Goal: Transaction & Acquisition: Purchase product/service

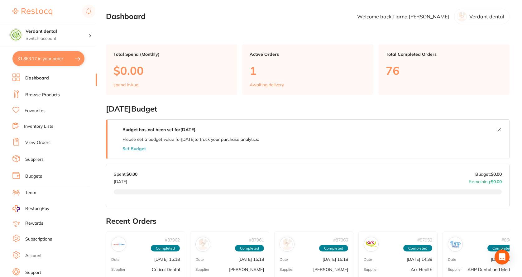
click at [65, 59] on button "$1,863.17 in your order" at bounding box center [48, 58] width 72 height 15
checkbox input "true"
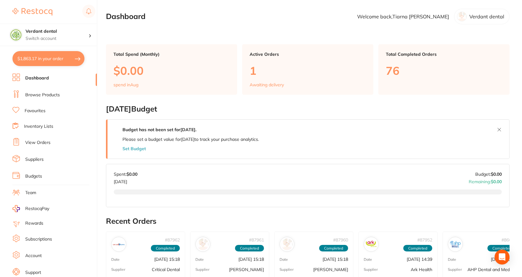
checkbox input "true"
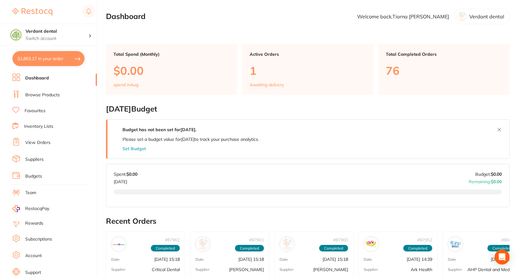
checkbox input "true"
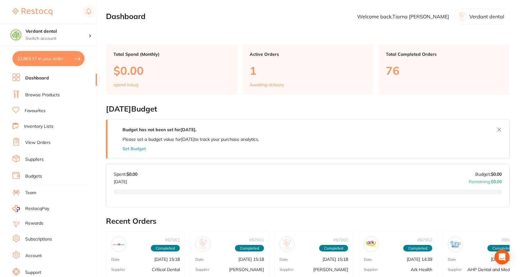
checkbox input "true"
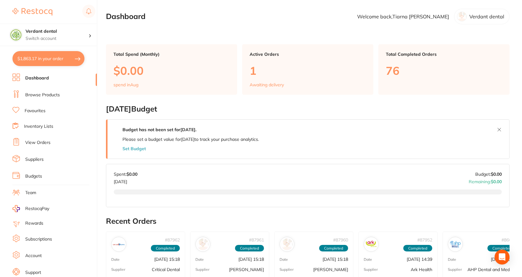
checkbox input "true"
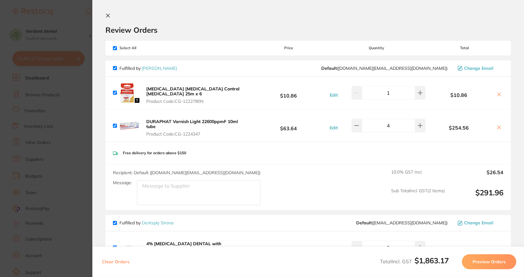
click at [67, 100] on section "Update RRP Set your pre negotiated price for this item. Item Agreed RRP (excl. …" at bounding box center [262, 138] width 524 height 277
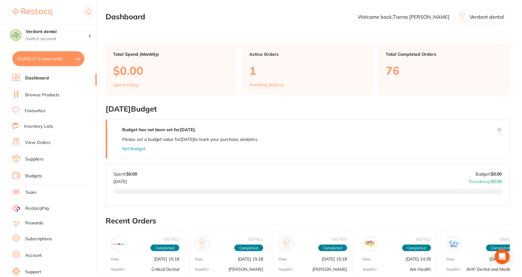
scroll to position [0, 0]
click at [34, 99] on li "Browse Products" at bounding box center [54, 94] width 85 height 9
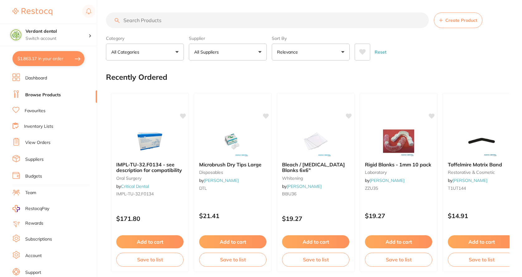
click at [159, 21] on input "search" at bounding box center [267, 20] width 323 height 16
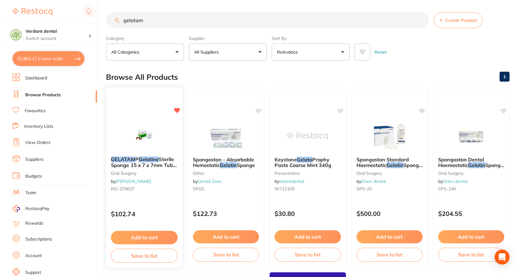
type input "gelatam"
click at [143, 139] on img at bounding box center [144, 136] width 41 height 32
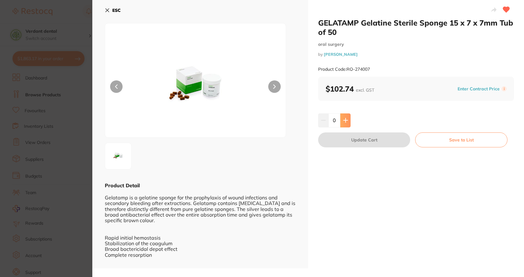
click at [342, 120] on button at bounding box center [345, 121] width 10 height 14
type input "1"
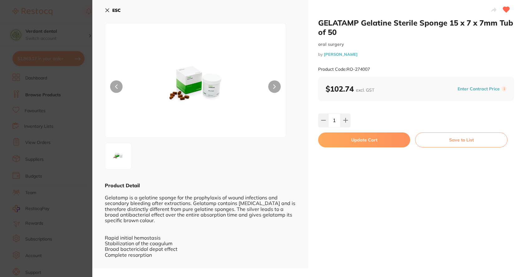
click at [108, 10] on icon at bounding box center [107, 10] width 5 height 5
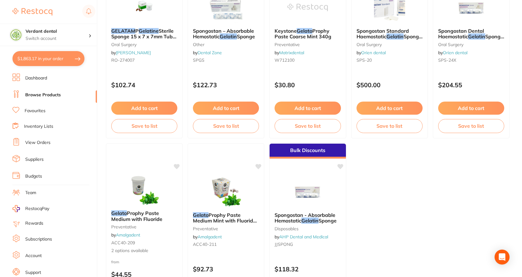
scroll to position [113, 0]
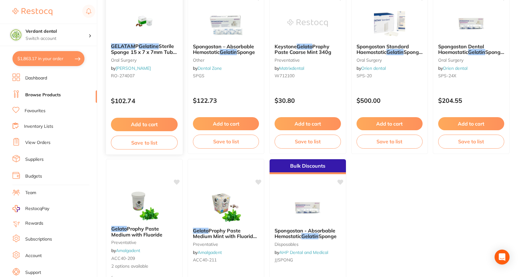
click at [133, 67] on link "[PERSON_NAME]" at bounding box center [133, 68] width 35 height 6
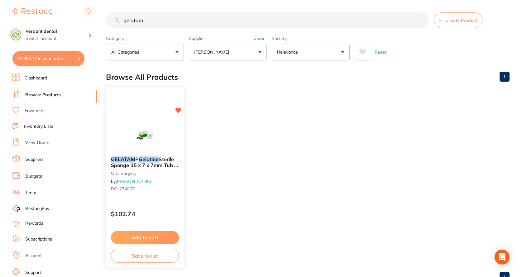
click at [146, 157] on em "Gelatine" at bounding box center [149, 159] width 20 height 6
click at [156, 235] on button "Add to cart" at bounding box center [145, 237] width 68 height 13
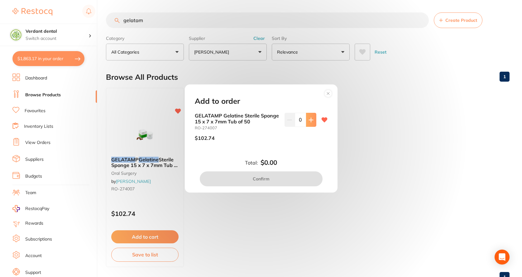
click at [310, 121] on icon at bounding box center [311, 120] width 4 height 4
type input "2"
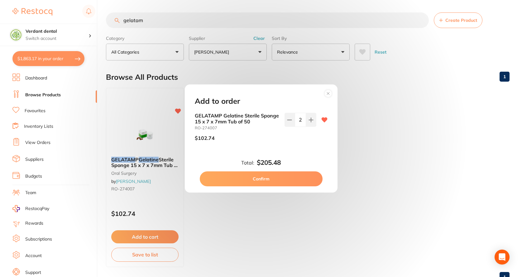
click at [284, 181] on button "Confirm" at bounding box center [261, 179] width 123 height 15
checkbox input "false"
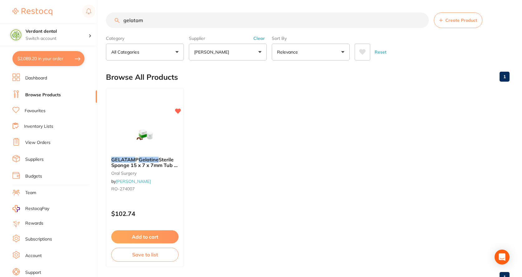
click at [51, 59] on button "$2,089.20 in your order" at bounding box center [48, 58] width 72 height 15
checkbox input "true"
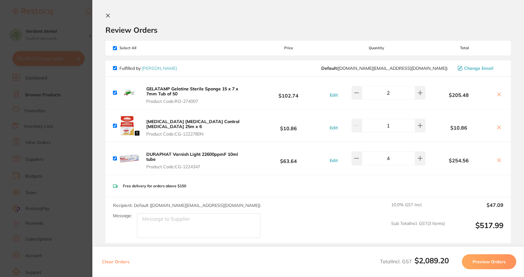
click at [110, 12] on section "Review Orders Your orders are being processed and we will notify you once we ha…" at bounding box center [308, 138] width 432 height 277
click at [107, 16] on icon at bounding box center [107, 15] width 3 height 3
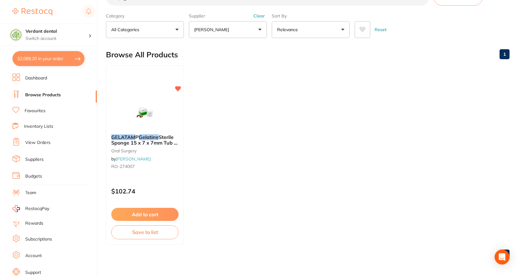
click at [35, 111] on link "Favourites" at bounding box center [35, 111] width 21 height 6
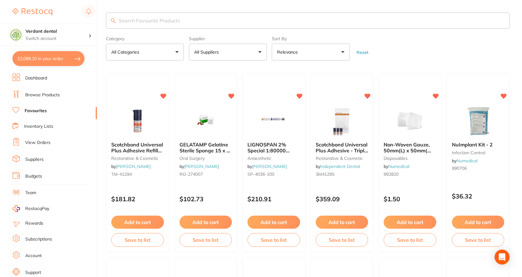
click at [147, 18] on input "search" at bounding box center [308, 20] width 404 height 16
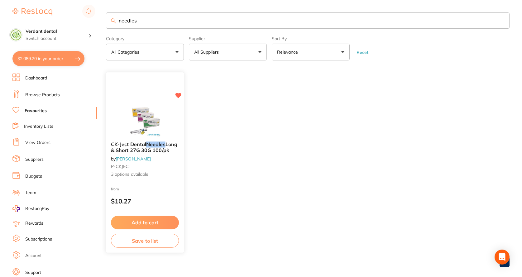
type input "needles"
click at [124, 119] on div at bounding box center [145, 121] width 78 height 32
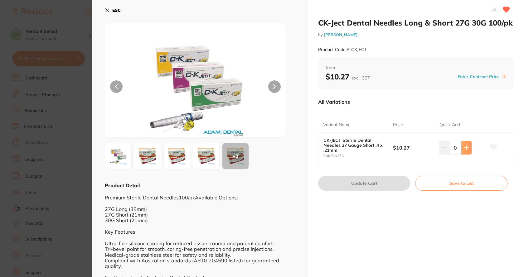
click at [465, 149] on icon at bounding box center [466, 147] width 5 height 5
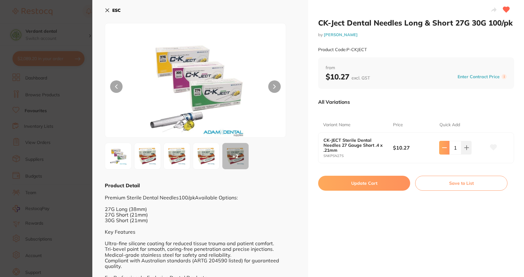
click at [445, 147] on icon at bounding box center [444, 147] width 5 height 5
type input "0"
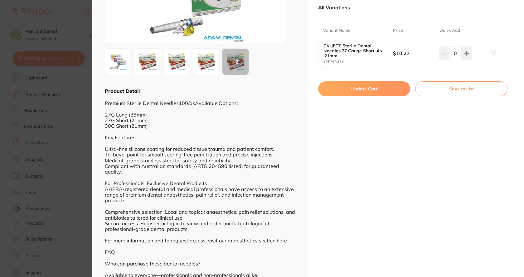
scroll to position [94, 0]
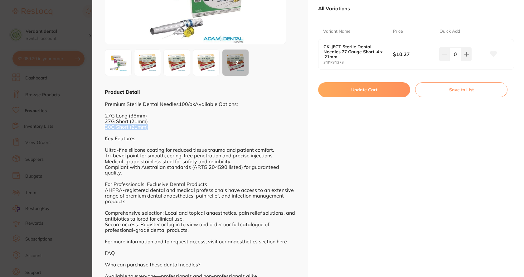
drag, startPoint x: 143, startPoint y: 128, endPoint x: 104, endPoint y: 127, distance: 39.6
click at [104, 127] on div "ESC + 2 Product Detail Premium Sterile Dental Needles100/pkAvailable Options: 2…" at bounding box center [200, 152] width 216 height 492
copy div "30G Short (21mm)"
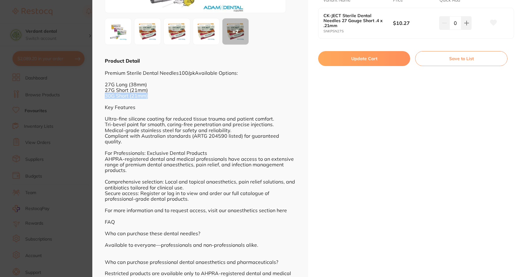
copy div "30G Short (21mm)"
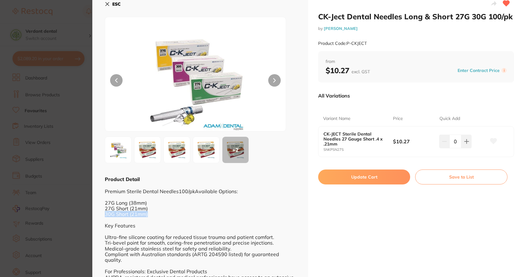
scroll to position [0, 0]
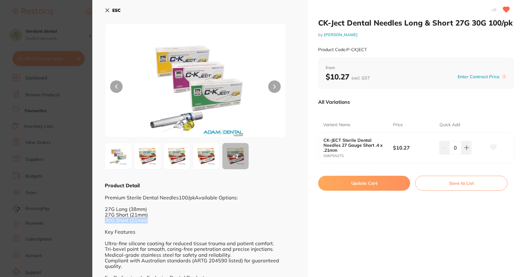
click at [110, 11] on button "ESC" at bounding box center [113, 10] width 16 height 11
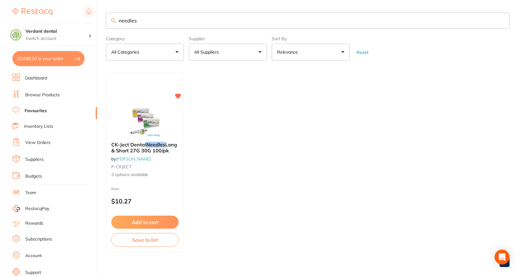
click at [34, 92] on link "Browse Products" at bounding box center [42, 95] width 35 height 6
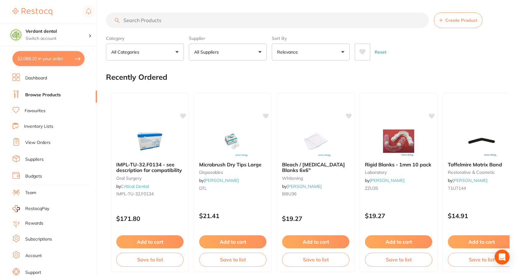
click at [147, 21] on input "search" at bounding box center [267, 20] width 323 height 16
paste input "30G Short (21mm)"
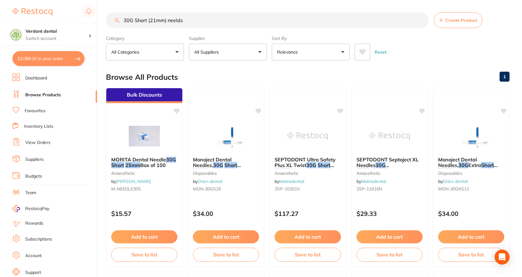
click at [175, 19] on input "30G Short (21mm) neelds" at bounding box center [267, 20] width 323 height 16
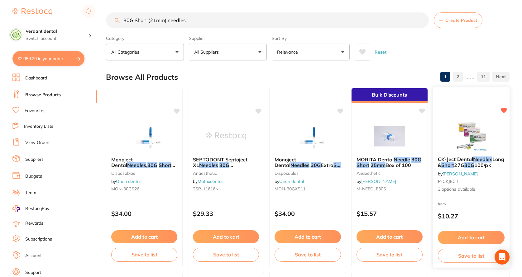
type input "30G Short (21mm) needles"
click at [472, 170] on div "CK-Ject Dental Needles Long & Short 27G 30G 100/pk by [PERSON_NAME] P-CKJECT 3 …" at bounding box center [471, 175] width 77 height 46
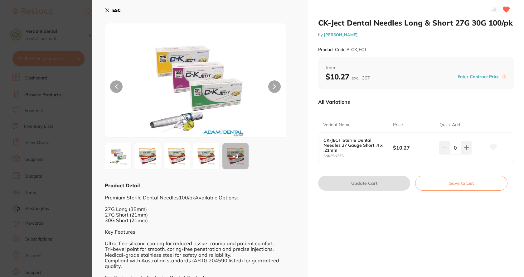
click at [108, 13] on button "ESC" at bounding box center [113, 10] width 16 height 11
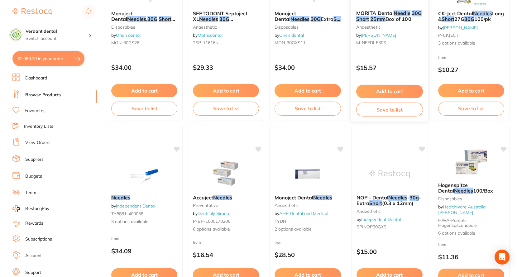
scroll to position [157, 0]
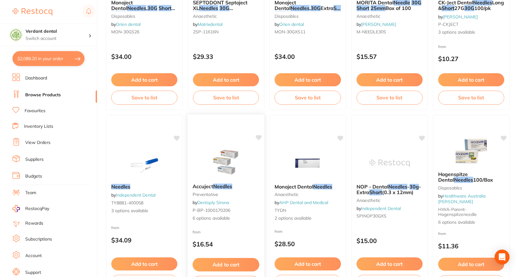
click at [238, 168] on img at bounding box center [226, 163] width 41 height 32
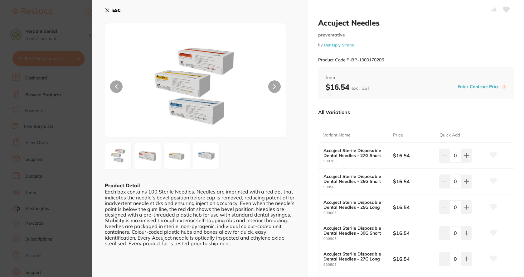
click at [112, 7] on b "ESC" at bounding box center [116, 10] width 8 height 6
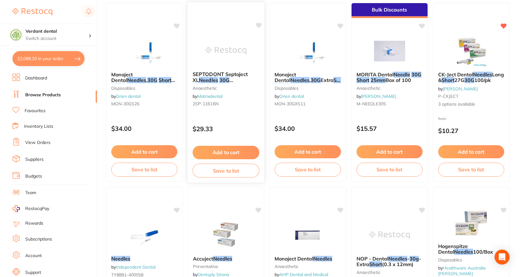
scroll to position [1, 0]
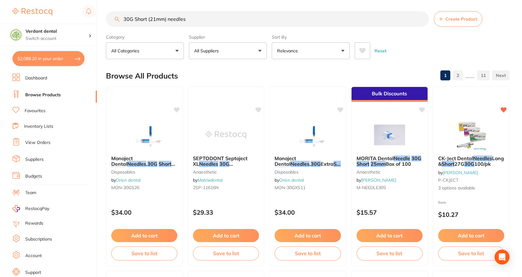
click at [292, 49] on p "Relevance" at bounding box center [288, 51] width 23 height 6
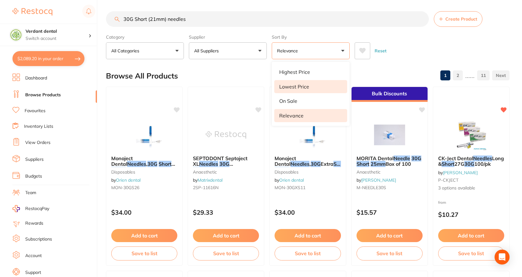
click at [294, 90] on li "Lowest Price" at bounding box center [310, 86] width 73 height 13
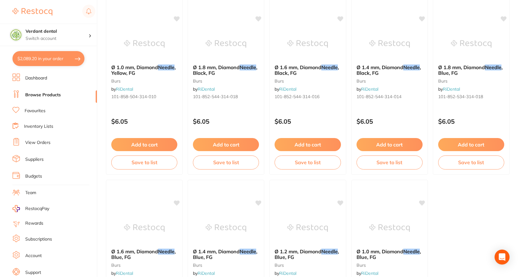
scroll to position [1866, 0]
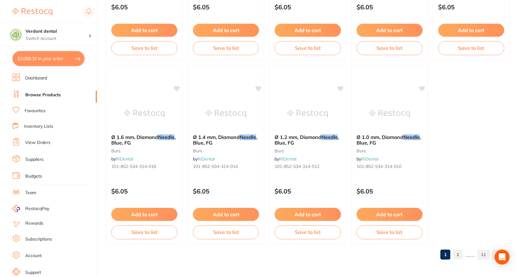
click at [459, 256] on link "2" at bounding box center [458, 255] width 10 height 12
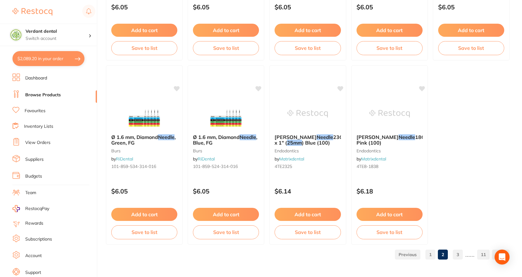
click at [453, 253] on ul "1 2 3 ...... 11" at bounding box center [451, 255] width 117 height 10
click at [459, 255] on link "3" at bounding box center [458, 255] width 10 height 12
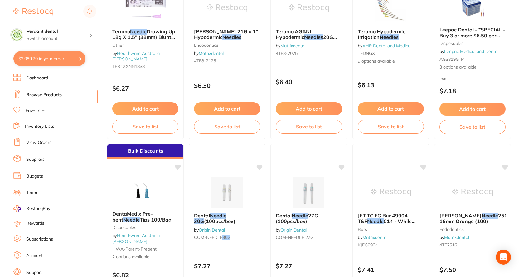
scroll to position [0, 0]
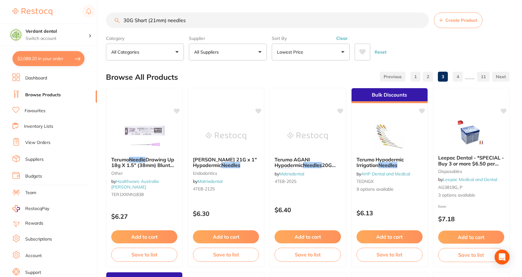
click at [331, 50] on button "Lowest Price" at bounding box center [311, 52] width 78 height 17
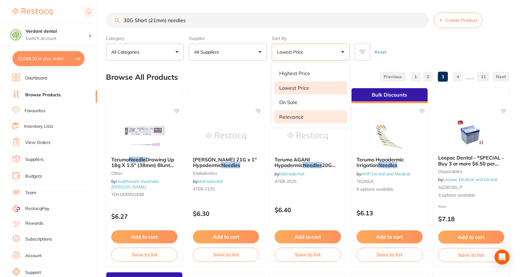
click at [299, 120] on p "Relevance" at bounding box center [291, 117] width 24 height 6
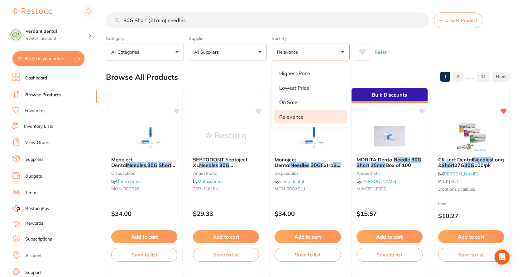
click at [412, 55] on div "Reset" at bounding box center [430, 50] width 150 height 22
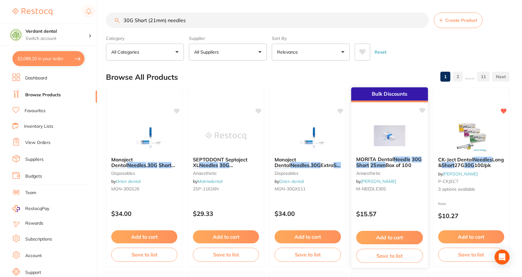
click at [379, 97] on div "Bulk Discounts" at bounding box center [389, 94] width 77 height 15
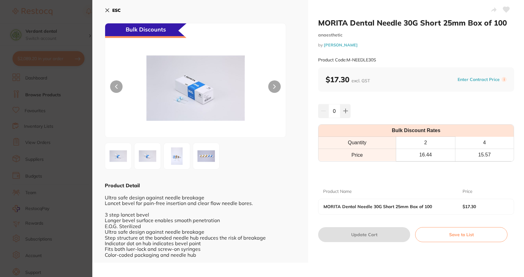
click at [115, 7] on b "ESC" at bounding box center [116, 10] width 8 height 6
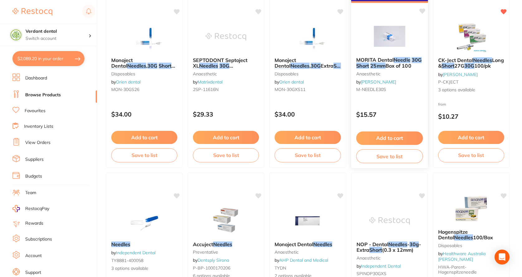
scroll to position [133, 0]
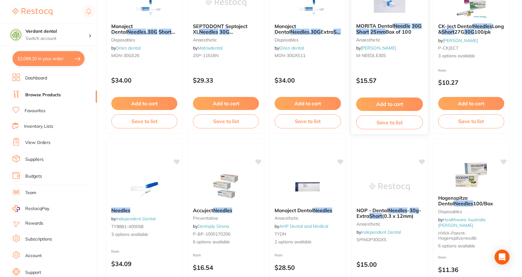
click at [371, 70] on div "Bulk Discounts MORITA Dental Needle 30G Short 25mm Box of 100 anaesthetic by [P…" at bounding box center [390, 44] width 78 height 181
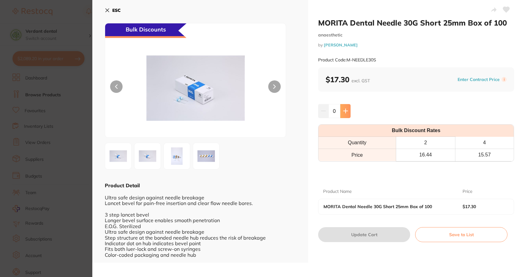
click at [348, 112] on button at bounding box center [345, 111] width 10 height 14
click at [347, 112] on button at bounding box center [345, 111] width 10 height 14
type input "4"
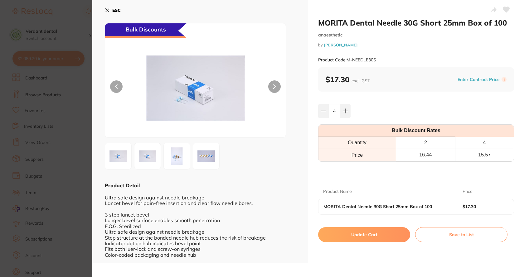
click at [173, 154] on img at bounding box center [177, 156] width 22 height 22
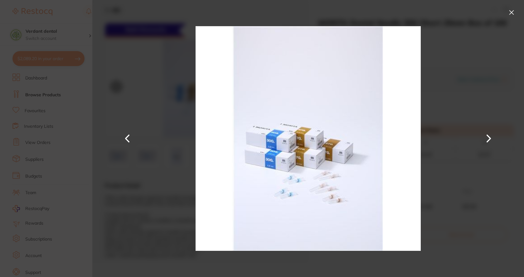
click at [486, 136] on button at bounding box center [488, 138] width 15 height 139
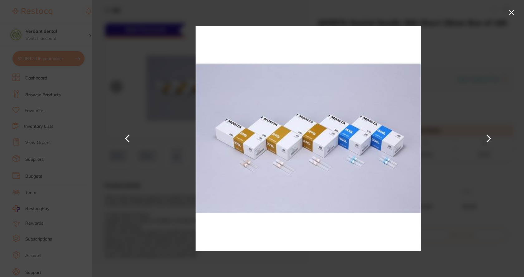
click at [514, 13] on button at bounding box center [512, 12] width 10 height 10
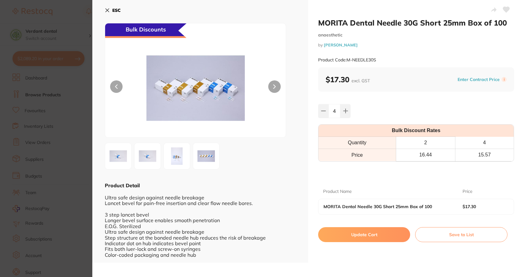
scroll to position [0, 0]
click at [121, 159] on img at bounding box center [118, 156] width 22 height 22
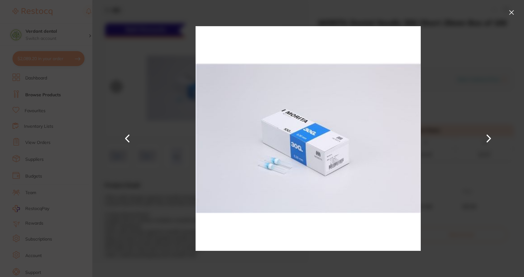
click at [486, 135] on button at bounding box center [488, 138] width 15 height 139
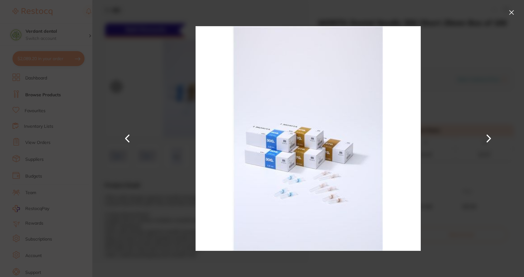
click at [486, 135] on button at bounding box center [488, 138] width 15 height 139
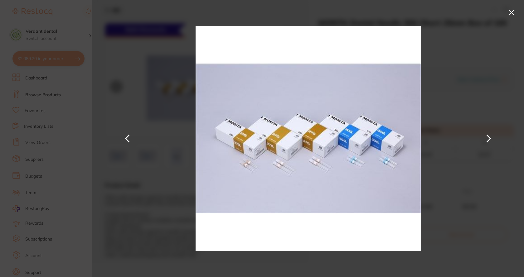
click at [512, 14] on button at bounding box center [512, 12] width 10 height 10
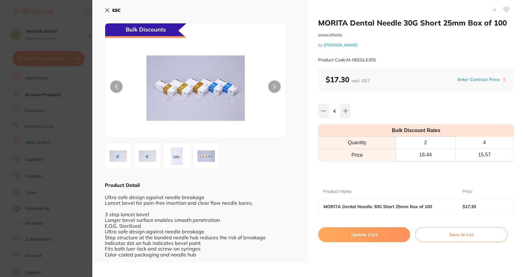
click at [366, 231] on button "Update Cart" at bounding box center [364, 234] width 92 height 15
checkbox input "false"
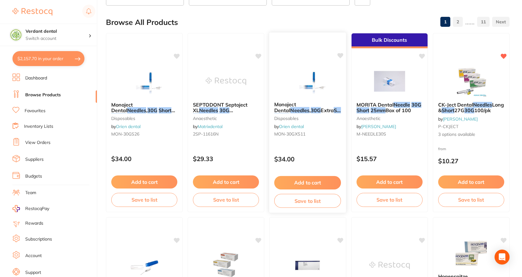
scroll to position [9, 0]
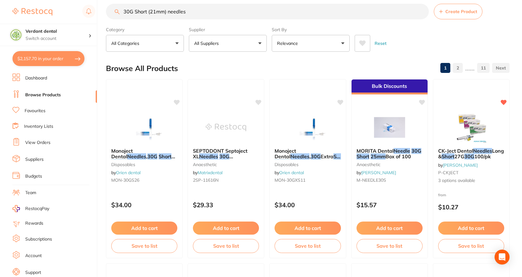
click at [37, 57] on button "$2,157.70 in your order" at bounding box center [48, 58] width 72 height 15
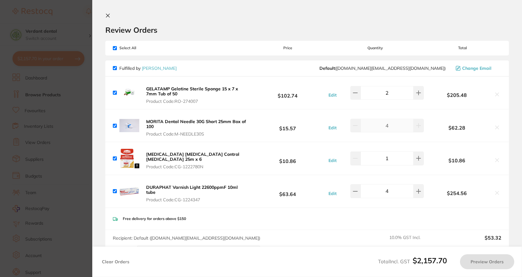
checkbox input "true"
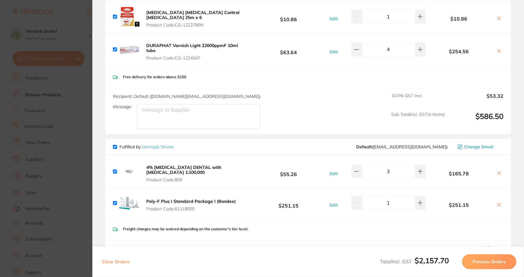
scroll to position [156, 0]
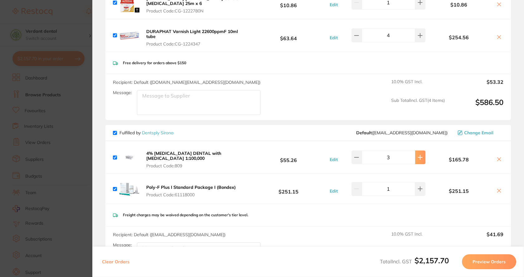
type input "4"
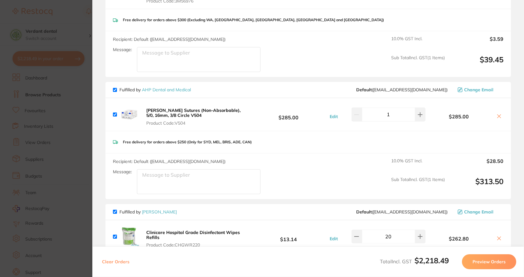
scroll to position [468, 0]
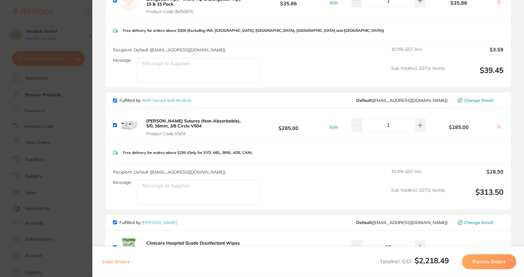
click at [468, 261] on button "Preview Orders" at bounding box center [489, 261] width 54 height 15
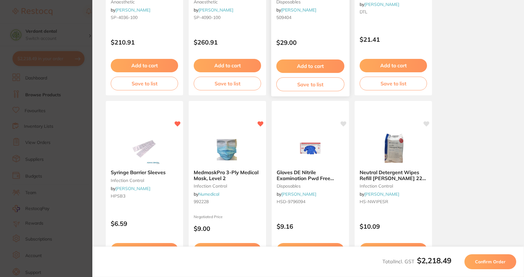
scroll to position [218, 0]
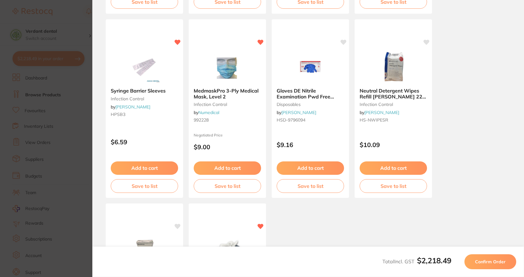
click at [487, 259] on span "Confirm Order" at bounding box center [490, 262] width 31 height 6
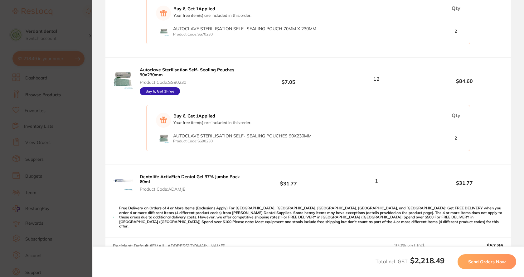
scroll to position [844, 0]
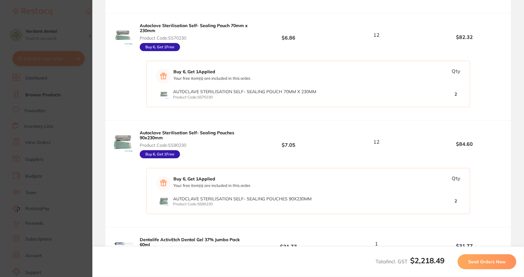
click at [499, 264] on span "Send Orders Now" at bounding box center [486, 262] width 37 height 6
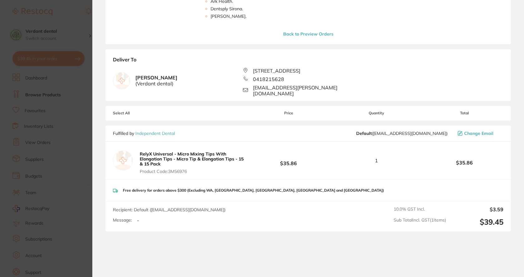
scroll to position [187, 0]
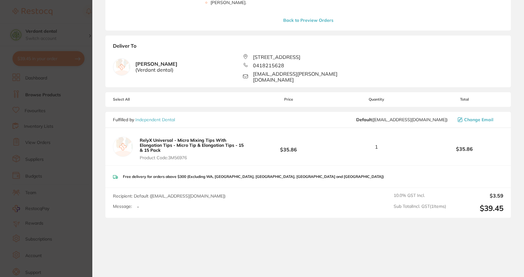
drag, startPoint x: 139, startPoint y: 133, endPoint x: 173, endPoint y: 144, distance: 35.9
click at [163, 138] on button "RelyX Universal - Micro Mixing Tips With Elongation Tips - Micro Tip & Elongati…" at bounding box center [194, 149] width 112 height 23
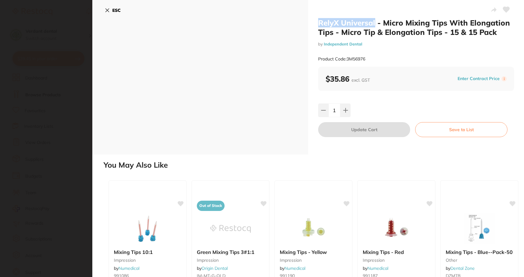
drag, startPoint x: 317, startPoint y: 21, endPoint x: 373, endPoint y: 25, distance: 56.6
click at [373, 25] on div "RelyX Universal - Micro Mixing Tips With Elongation Tips - Micro Tip & Elongati…" at bounding box center [416, 77] width 216 height 155
click at [333, 24] on h2 "RelyX Universal - Micro Mixing Tips With Elongation Tips - Micro Tip & Elongati…" at bounding box center [416, 27] width 196 height 19
drag, startPoint x: 316, startPoint y: 22, endPoint x: 445, endPoint y: 25, distance: 129.5
click at [445, 25] on div "RelyX Universal - Micro Mixing Tips With Elongation Tips - Micro Tip & Elongati…" at bounding box center [416, 77] width 216 height 155
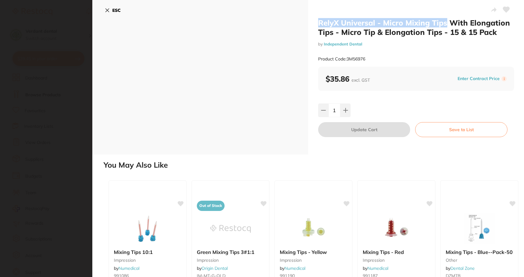
copy h2 "RelyX Universal - Micro Mixing Tips"
click at [107, 10] on icon at bounding box center [107, 10] width 3 height 3
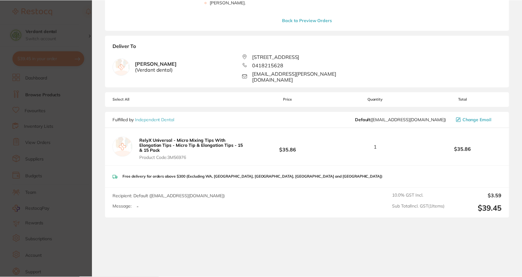
scroll to position [9, 0]
click at [314, 130] on b "Your orders are being processed and we will notify you once we have placed the …" at bounding box center [307, 130] width 187 height 0
click at [142, 198] on div "Recipient: Default ( [EMAIL_ADDRESS][DOMAIN_NAME] ) Message: -" at bounding box center [172, 203] width 118 height 20
click at [147, 175] on p "Free delivery for orders above $300 (Excluding WA, [GEOGRAPHIC_DATA], [GEOGRAPH…" at bounding box center [253, 177] width 261 height 4
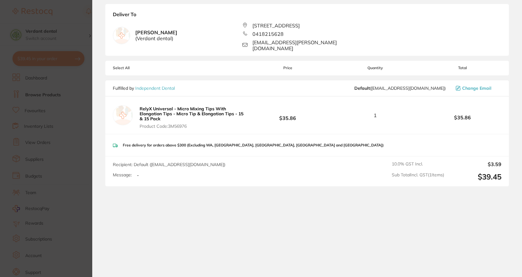
click at [248, 220] on section "Your orders are being processed and we will notify you once we have placed the …" at bounding box center [307, 138] width 430 height 277
click at [41, 157] on section "Update RRP Set your pre negotiated price for this item. Item Agreed RRP (excl. …" at bounding box center [261, 138] width 522 height 277
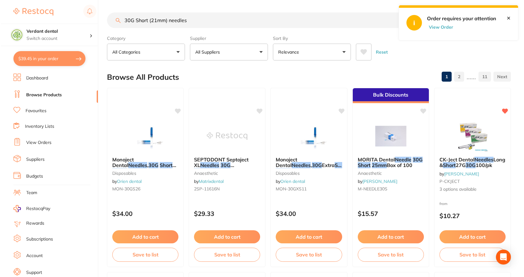
scroll to position [0, 0]
click at [49, 62] on button "$39.45 in your order" at bounding box center [48, 58] width 72 height 15
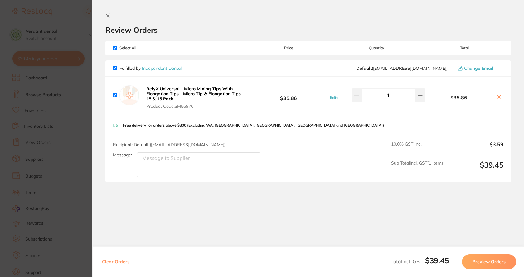
click at [499, 99] on icon at bounding box center [498, 96] width 3 height 3
click at [497, 97] on icon at bounding box center [499, 97] width 5 height 5
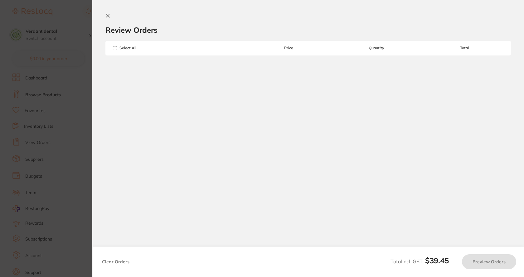
checkbox input "true"
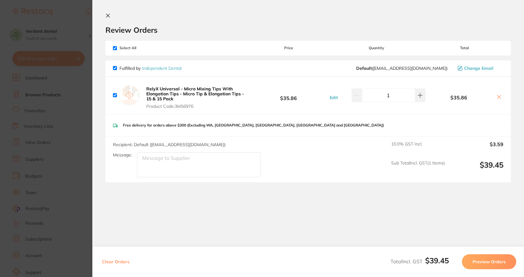
click at [116, 95] on input "checkbox" at bounding box center [115, 95] width 4 height 4
checkbox input "false"
click at [498, 98] on icon at bounding box center [499, 97] width 5 height 5
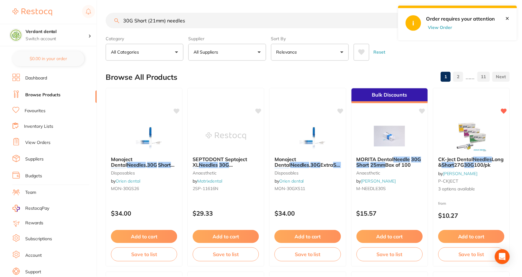
scroll to position [0, 0]
click at [442, 25] on button "View Order" at bounding box center [441, 27] width 31 height 6
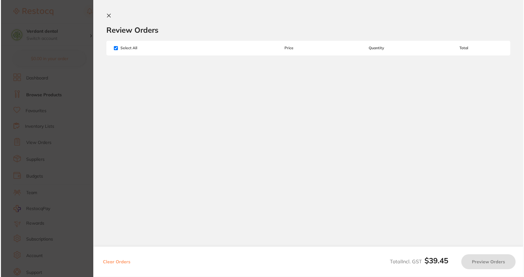
scroll to position [0, 0]
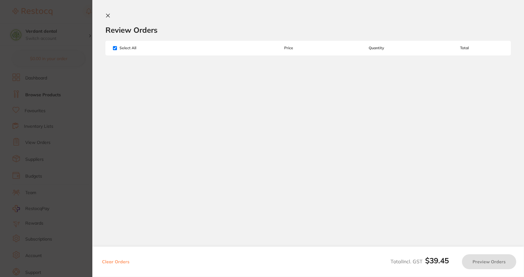
click at [116, 48] on input "checkbox" at bounding box center [115, 48] width 4 height 4
checkbox input "true"
click at [109, 15] on icon at bounding box center [107, 15] width 5 height 5
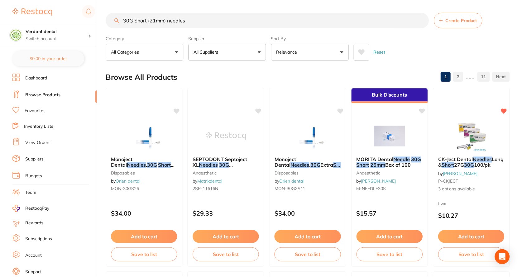
scroll to position [0, 0]
drag, startPoint x: 186, startPoint y: 19, endPoint x: 101, endPoint y: 26, distance: 85.1
click at [101, 26] on div "$39.45 Verdant dental Switch account Verdant dental $0.00 in your order Dashboa…" at bounding box center [261, 138] width 522 height 277
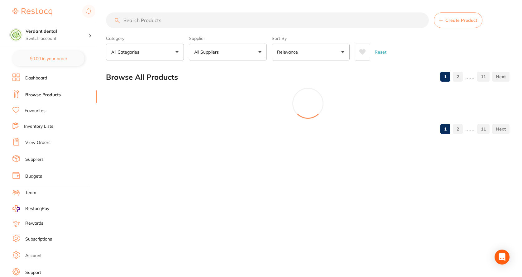
paste input "RelyX Universal - Micro Mixing Tips"
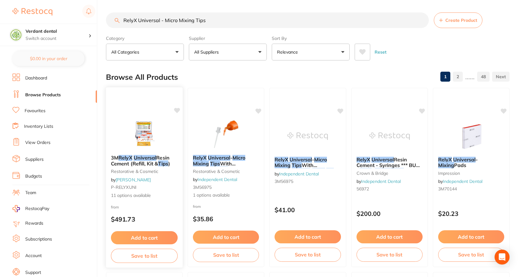
type input "RelyX Universal - Micro Mixing Tips"
click at [144, 164] on span "Resin Cement (Refill, Kit &" at bounding box center [140, 161] width 59 height 12
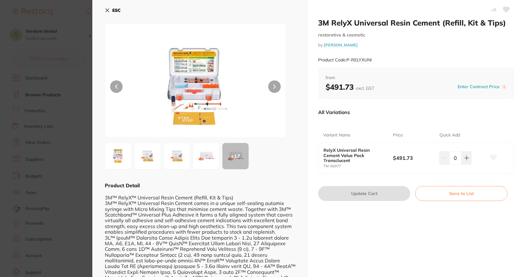
click at [108, 9] on icon at bounding box center [107, 10] width 5 height 5
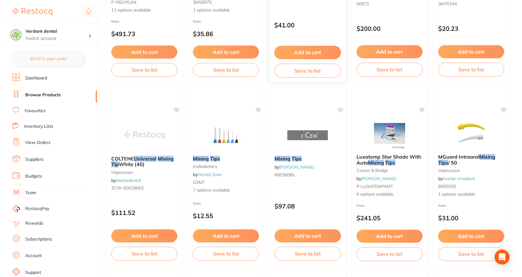
scroll to position [219, 0]
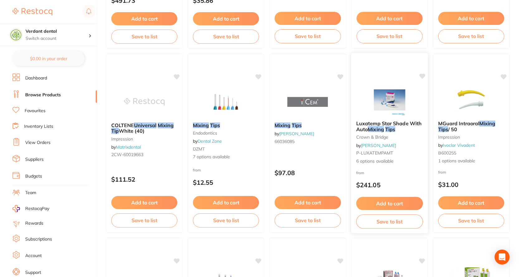
click at [396, 104] on img at bounding box center [389, 100] width 41 height 32
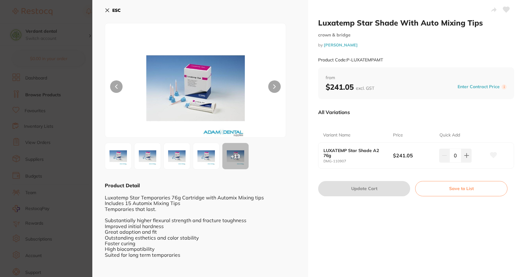
click at [114, 10] on b "ESC" at bounding box center [116, 10] width 8 height 6
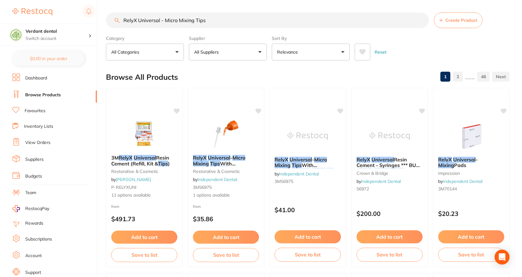
click at [420, 19] on input "RelyX Universal - Micro Mixing Tips" at bounding box center [267, 20] width 323 height 16
